Goal: Task Accomplishment & Management: Manage account settings

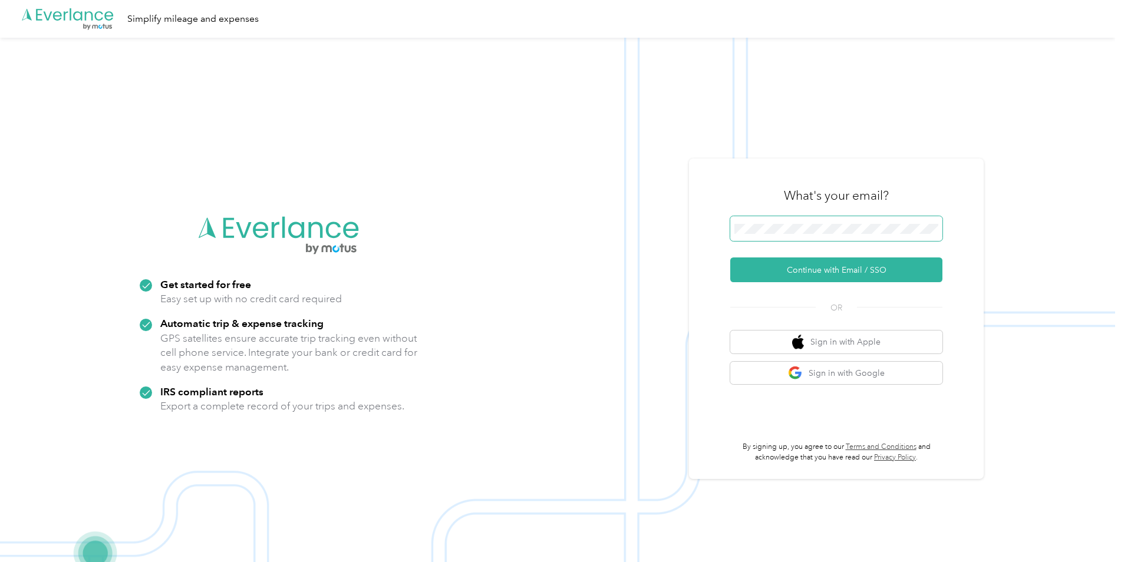
click at [731, 225] on div "What's your email? Continue with Email / SSO OR Sign in with Apple Sign in with…" at bounding box center [836, 319] width 295 height 321
click at [803, 280] on button "Continue with Email / SSO" at bounding box center [836, 269] width 212 height 25
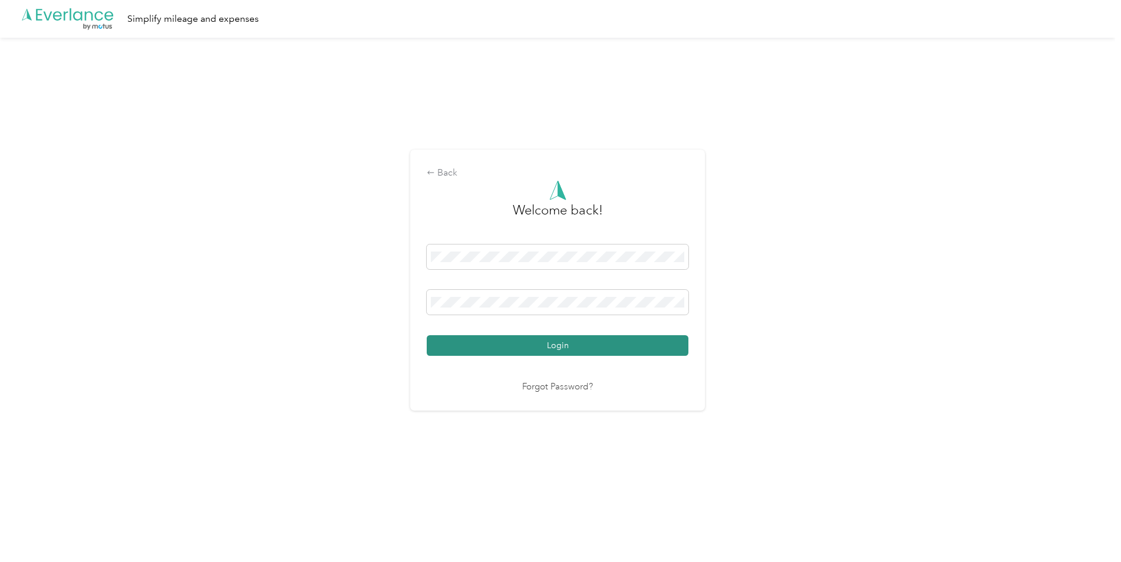
click at [576, 336] on button "Login" at bounding box center [558, 345] width 262 height 21
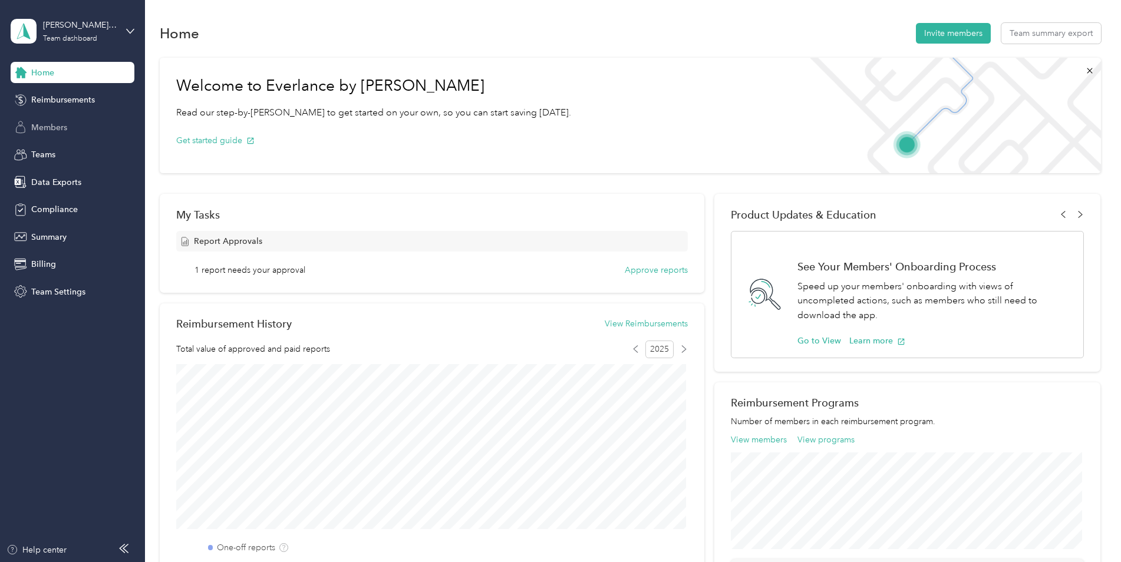
click at [68, 123] on div "Members" at bounding box center [73, 127] width 124 height 21
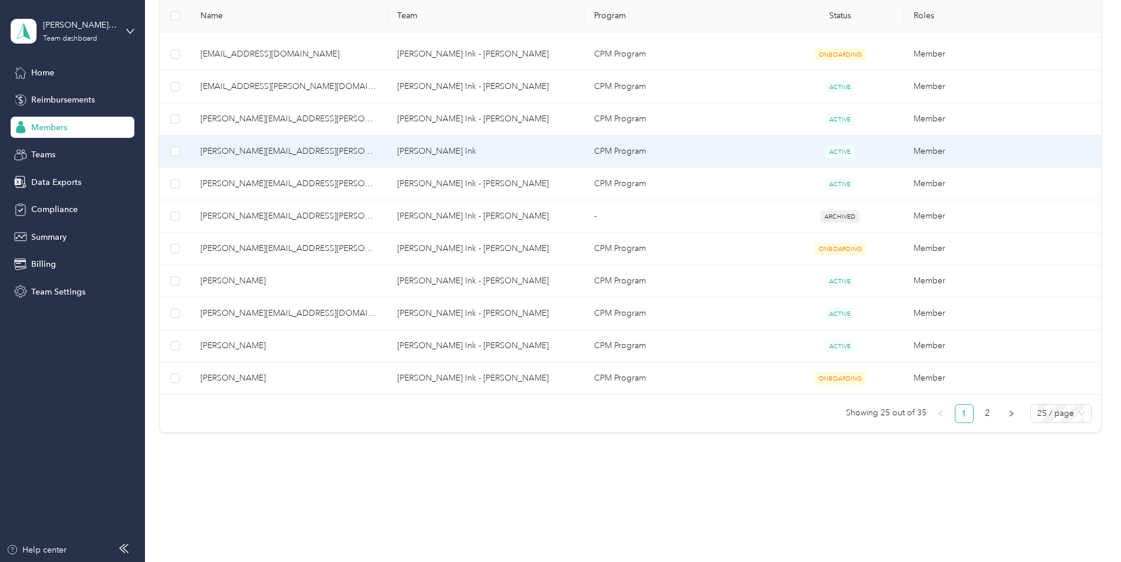
scroll to position [733, 0]
click at [294, 143] on span "[PERSON_NAME][EMAIL_ADDRESS][PERSON_NAME][DOMAIN_NAME]" at bounding box center [289, 149] width 178 height 13
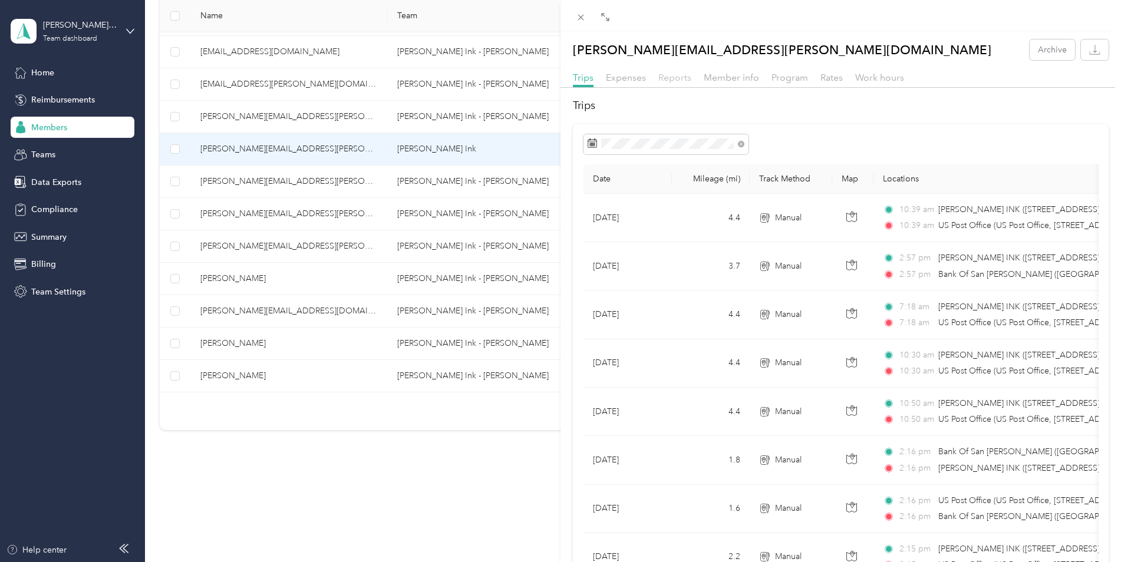
click at [676, 77] on span "Reports" at bounding box center [674, 77] width 33 height 11
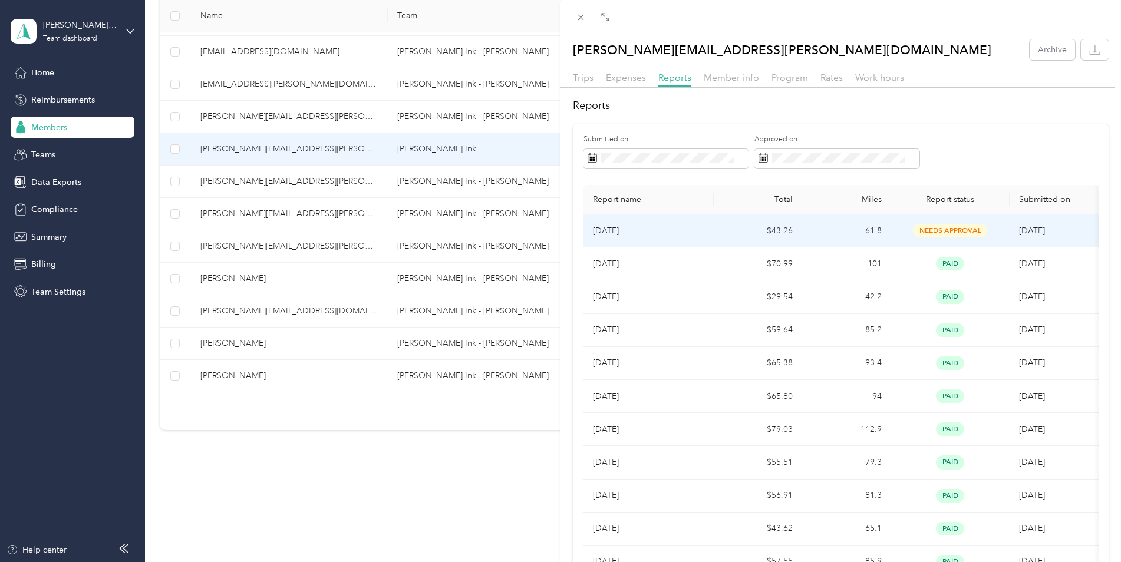
click at [678, 229] on p "[DATE]" at bounding box center [648, 230] width 111 height 13
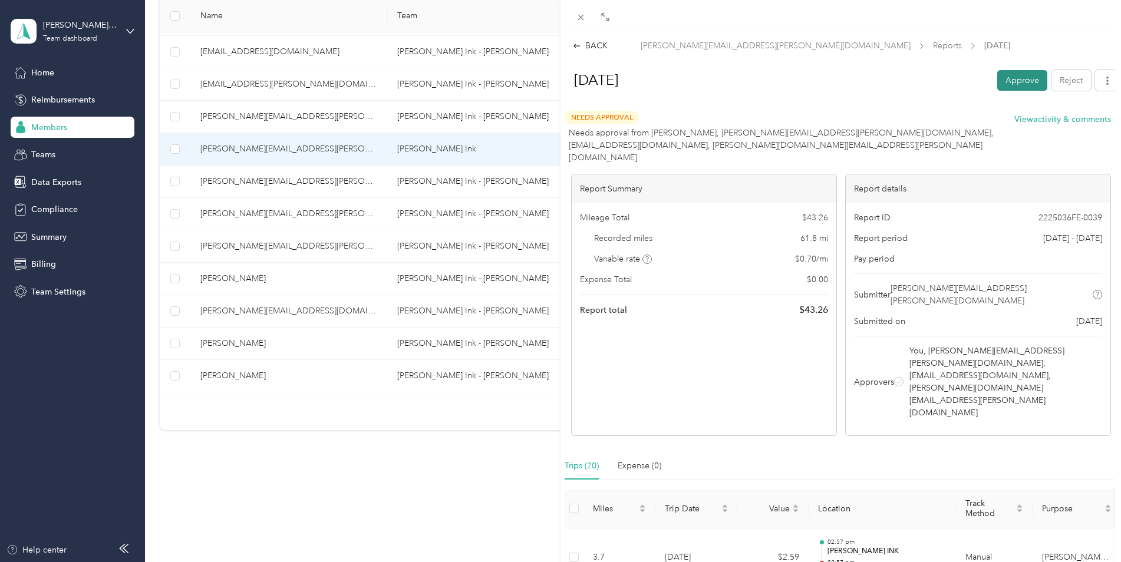
click at [1007, 78] on button "Approve" at bounding box center [1022, 80] width 50 height 21
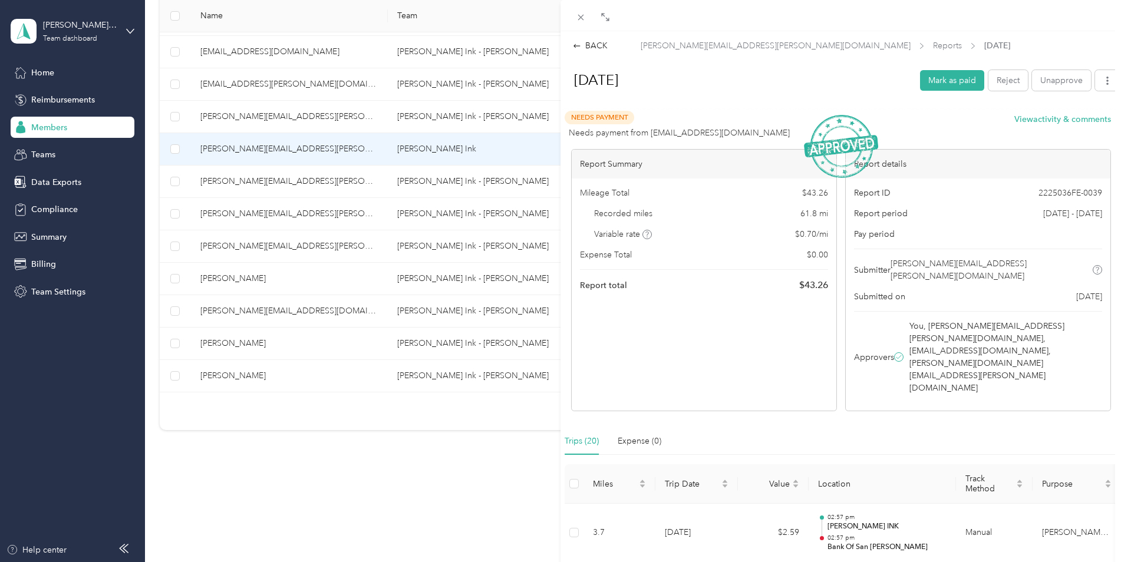
click at [57, 71] on div "BACK [PERSON_NAME][EMAIL_ADDRESS][PERSON_NAME][DOMAIN_NAME] Reports [DATE] [DAT…" at bounding box center [560, 281] width 1121 height 562
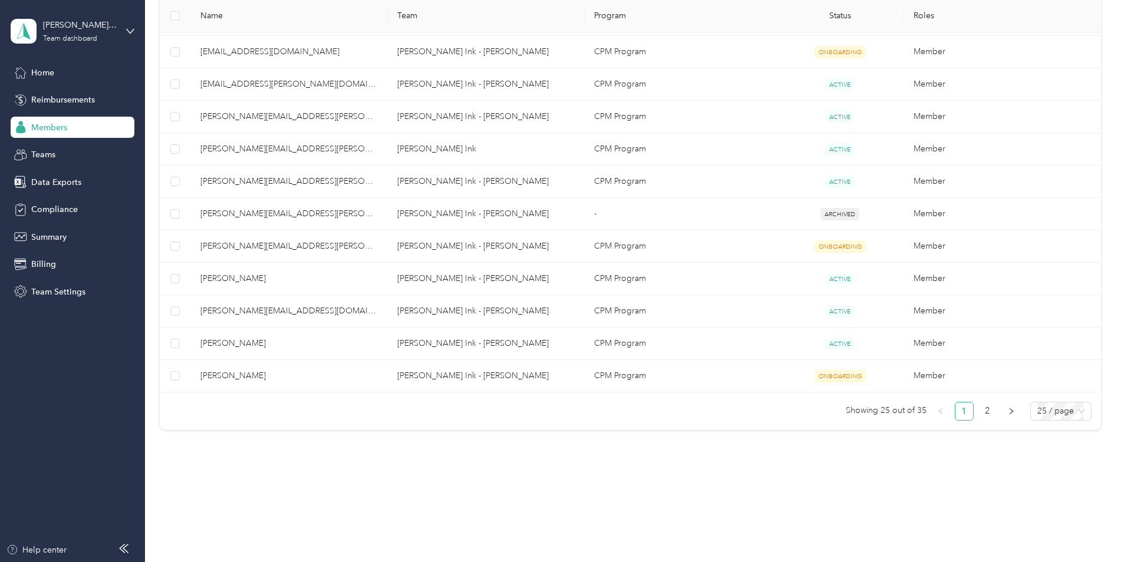
click at [45, 71] on span "Home" at bounding box center [42, 73] width 23 height 12
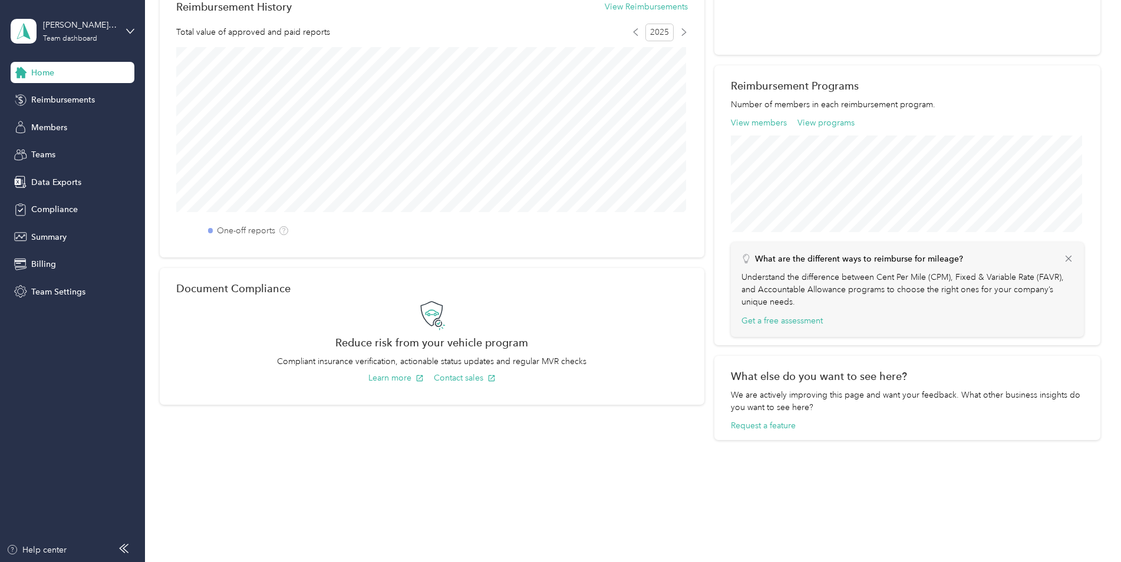
scroll to position [317, 0]
